Goal: Transaction & Acquisition: Purchase product/service

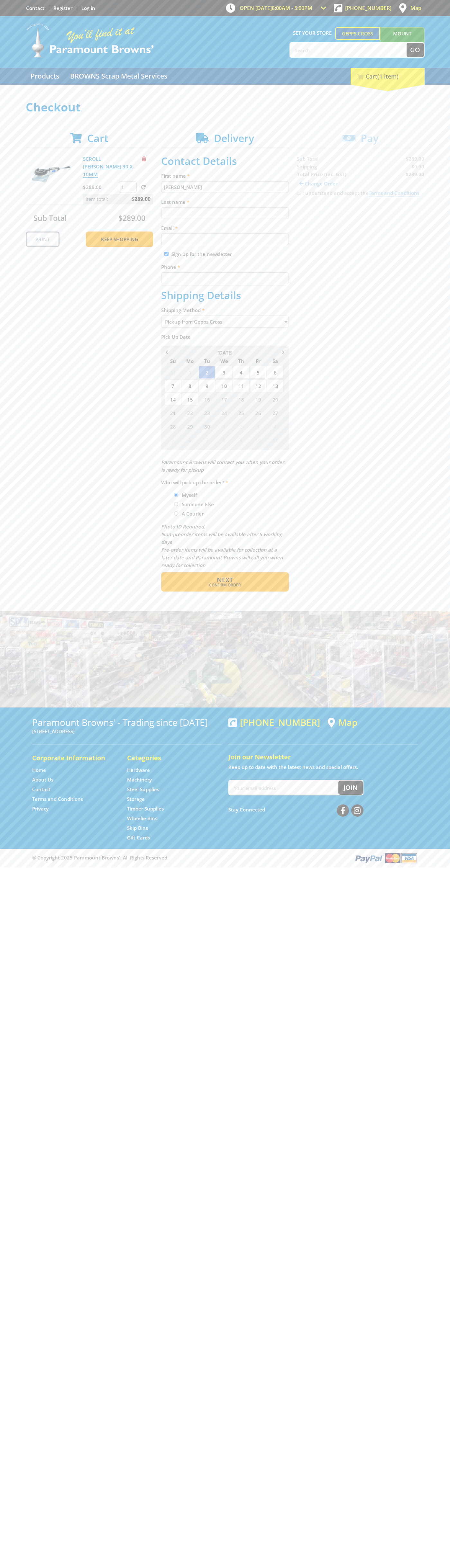
type input "[PERSON_NAME]"
type input "[EMAIL_ADDRESS][DOMAIN_NAME]"
type input "0293744000"
click at [225, 580] on span "Next" at bounding box center [225, 579] width 16 height 9
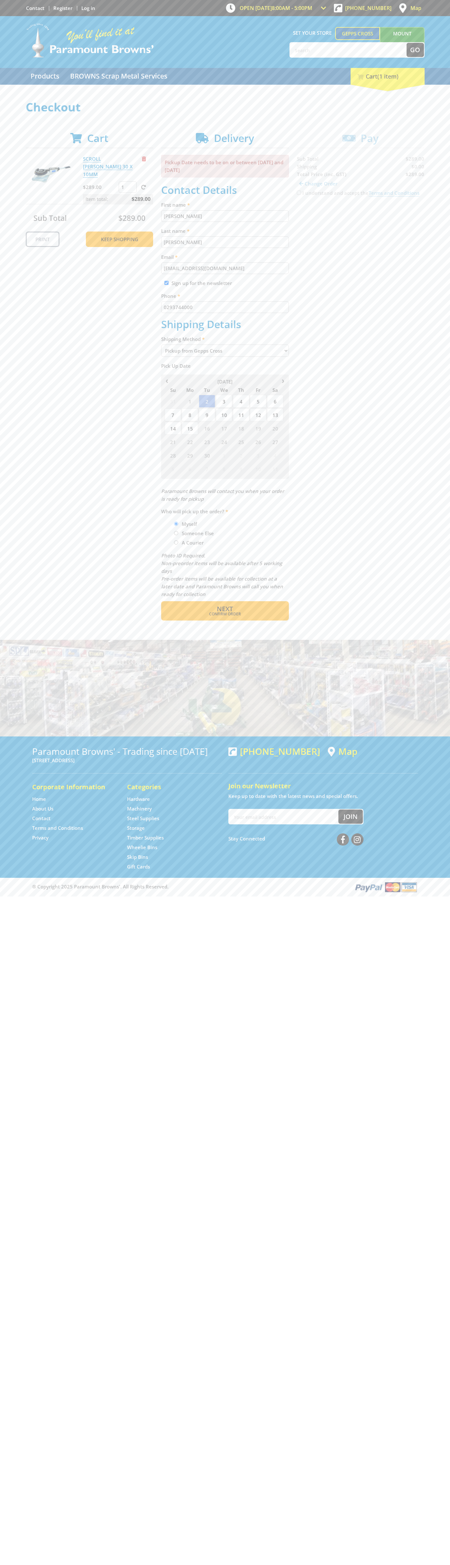
type input "[PERSON_NAME]"
click at [225, 614] on span "Confirm order" at bounding box center [225, 614] width 100 height 4
click at [225, 609] on span "Next" at bounding box center [225, 608] width 16 height 9
